Goal: Book appointment/travel/reservation

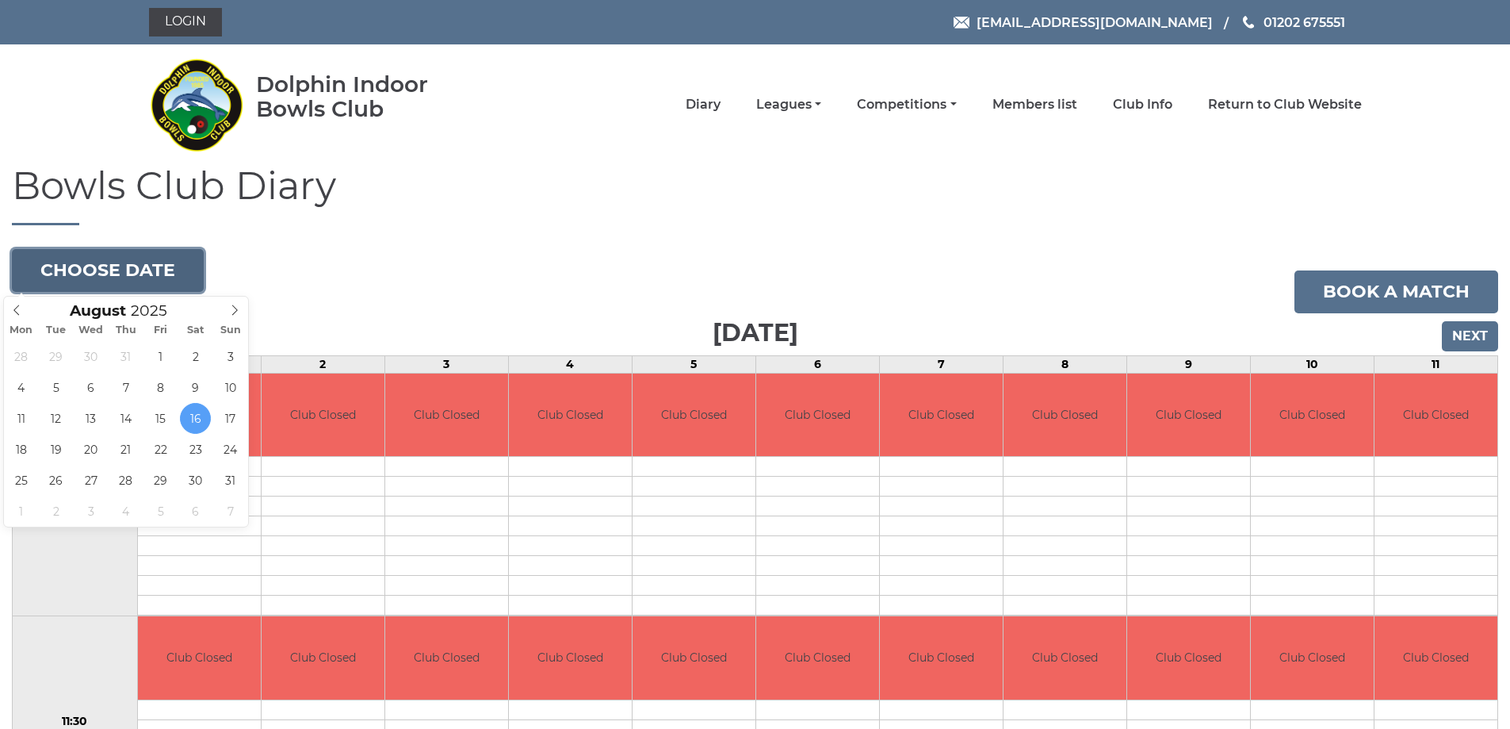
click at [159, 266] on button "Choose date" at bounding box center [108, 270] width 192 height 43
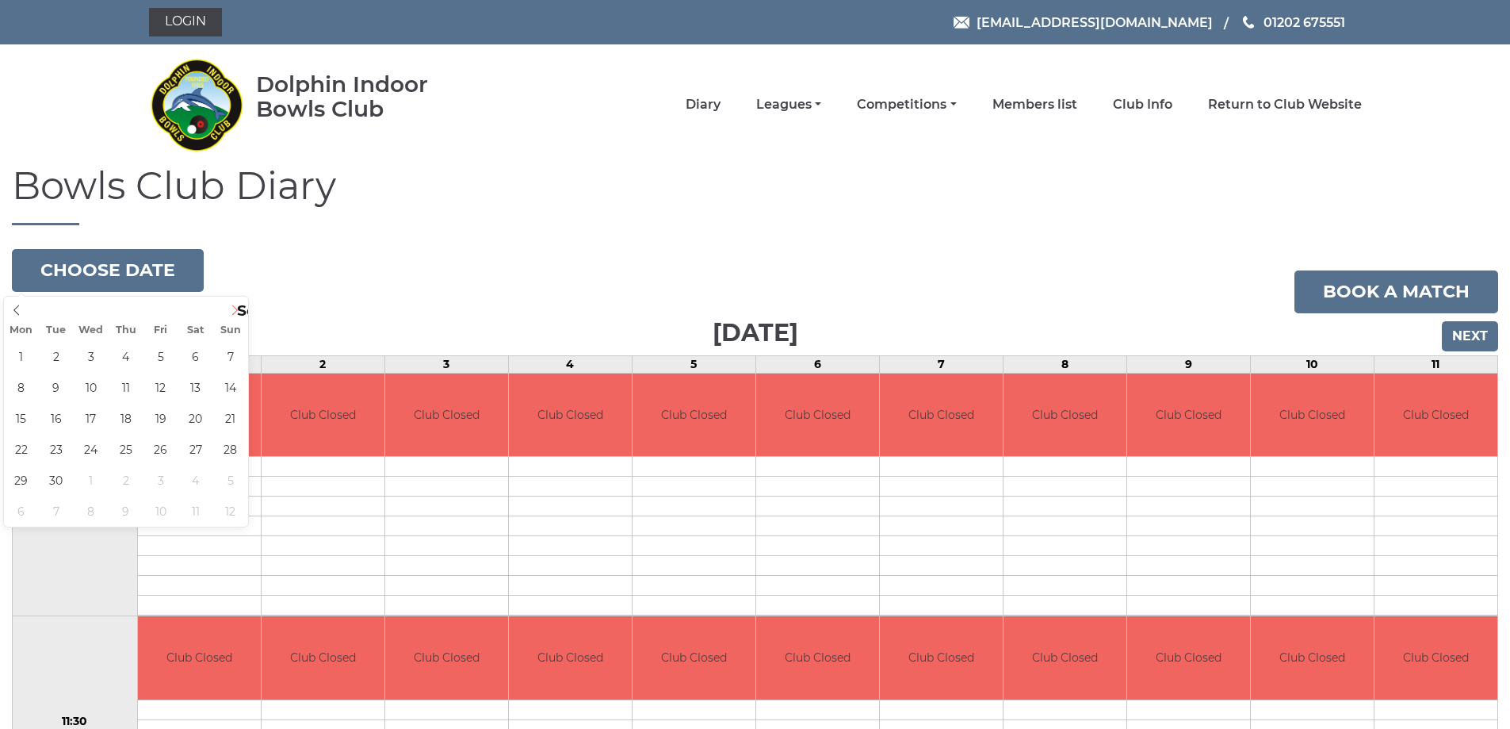
click at [233, 309] on icon at bounding box center [234, 309] width 11 height 11
type input "[DATE]"
